Goal: Information Seeking & Learning: Learn about a topic

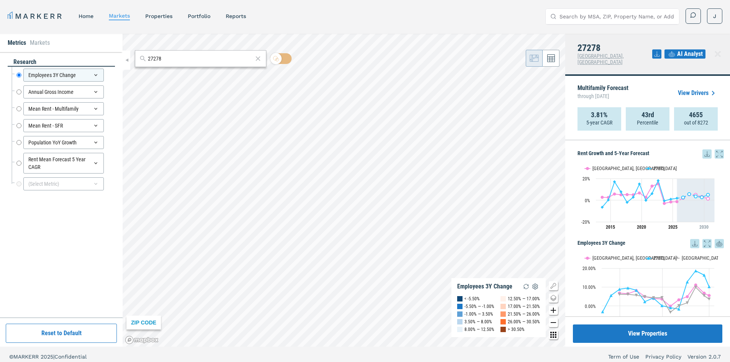
click at [199, 55] on input "27278" at bounding box center [200, 59] width 105 height 8
type input "28311"
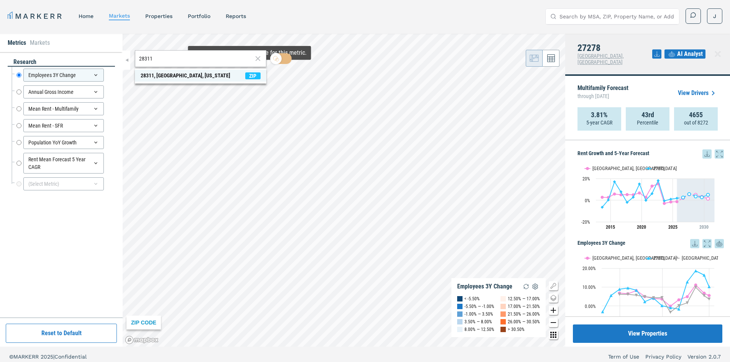
click at [250, 74] on span "ZIP" at bounding box center [252, 75] width 15 height 7
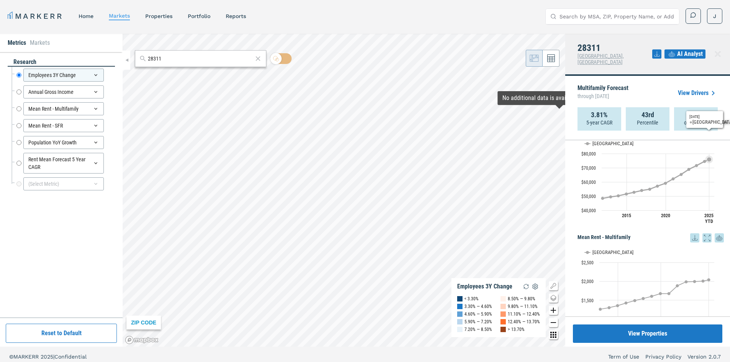
scroll to position [115, 0]
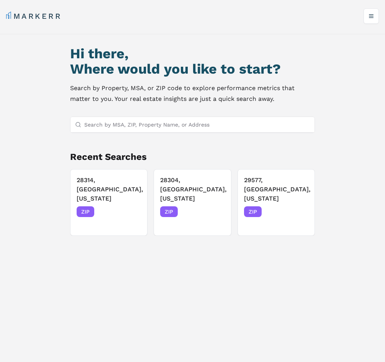
click at [152, 128] on input "Search by MSA, ZIP, Property Name, or Address" at bounding box center [197, 124] width 226 height 15
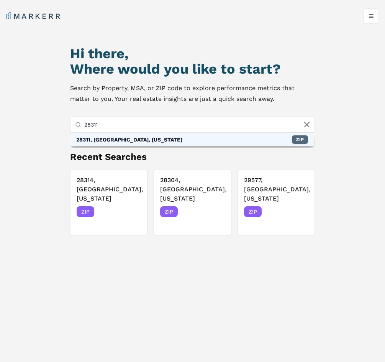
type input "28311"
click at [301, 137] on div "ZIP" at bounding box center [300, 139] width 16 height 8
